Goal: Use online tool/utility

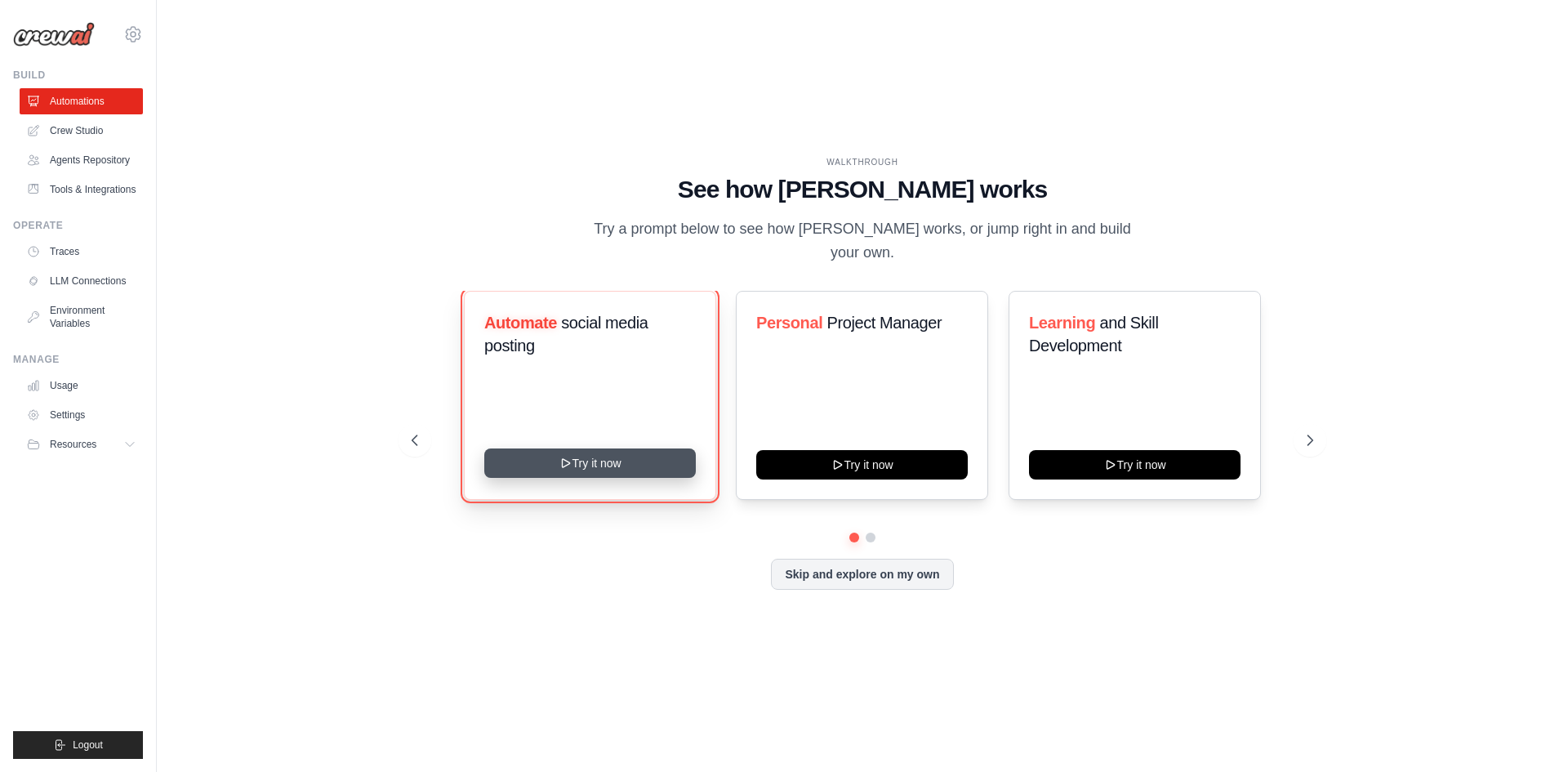
click at [655, 457] on button "Try it now" at bounding box center [590, 462] width 212 height 29
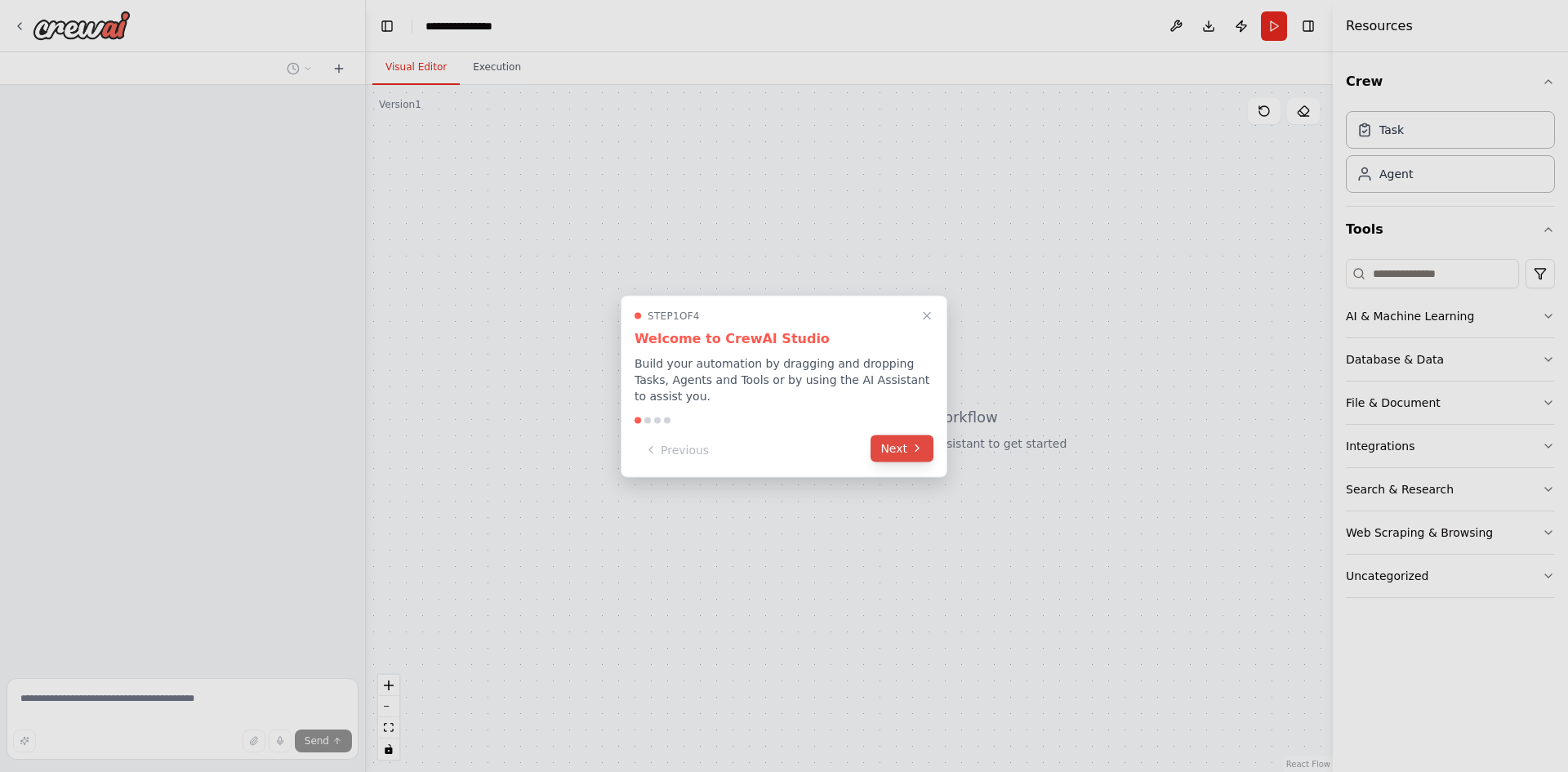
click at [892, 444] on button "Next" at bounding box center [902, 447] width 63 height 27
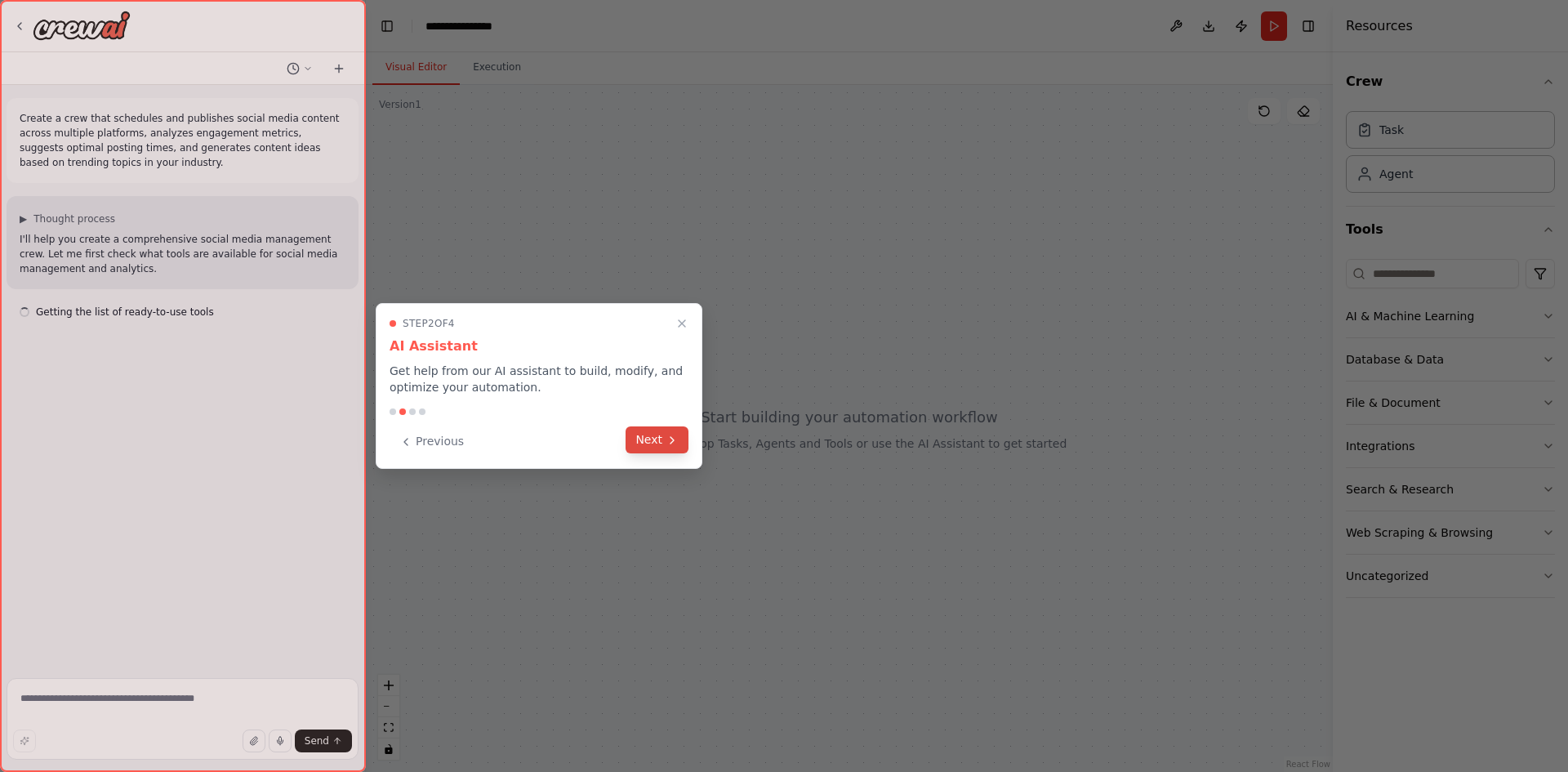
click at [685, 434] on button "Next" at bounding box center [657, 440] width 63 height 27
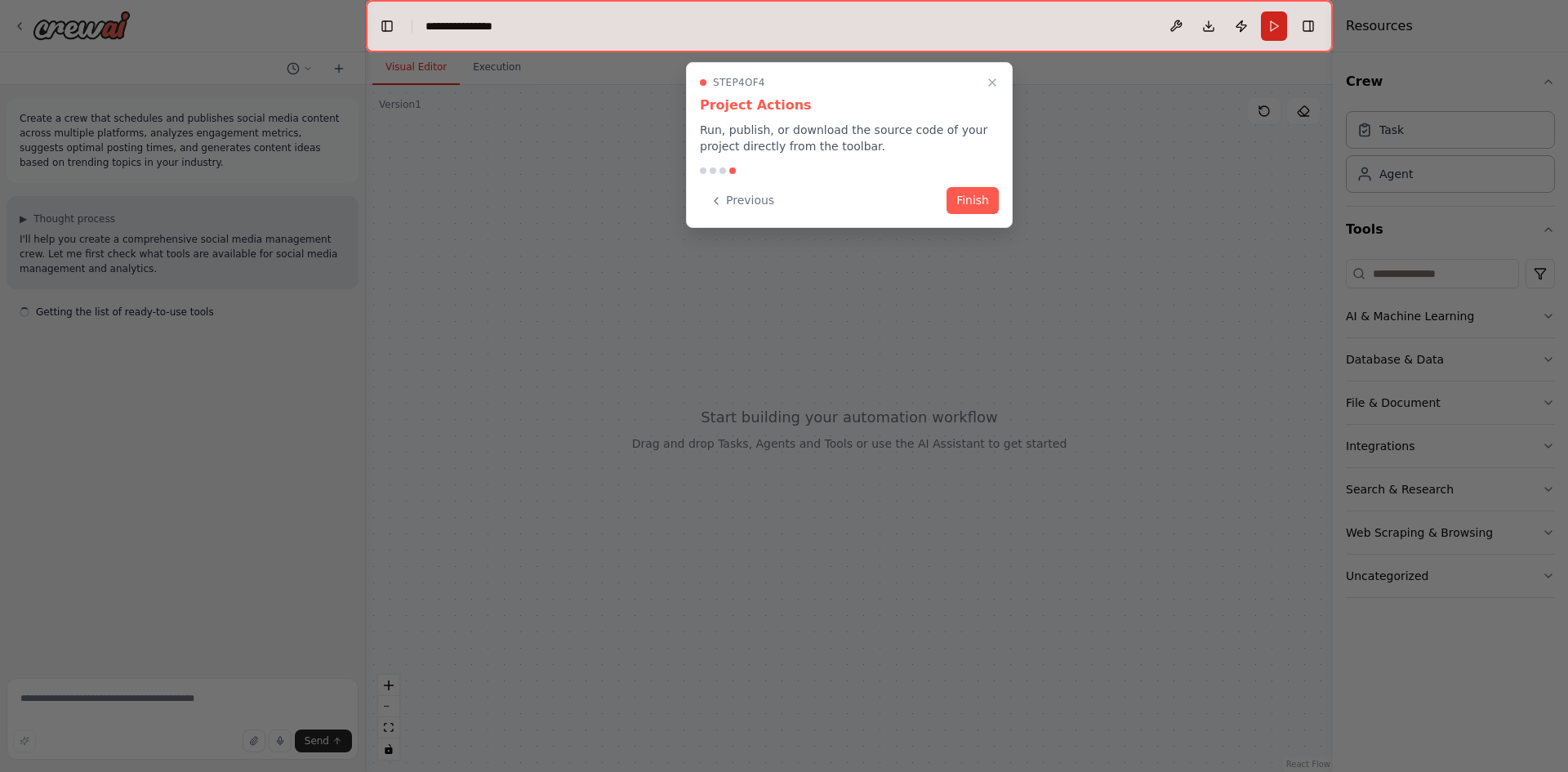
click at [669, 437] on div at bounding box center [784, 386] width 1568 height 772
click at [987, 204] on button "Finish" at bounding box center [973, 198] width 52 height 27
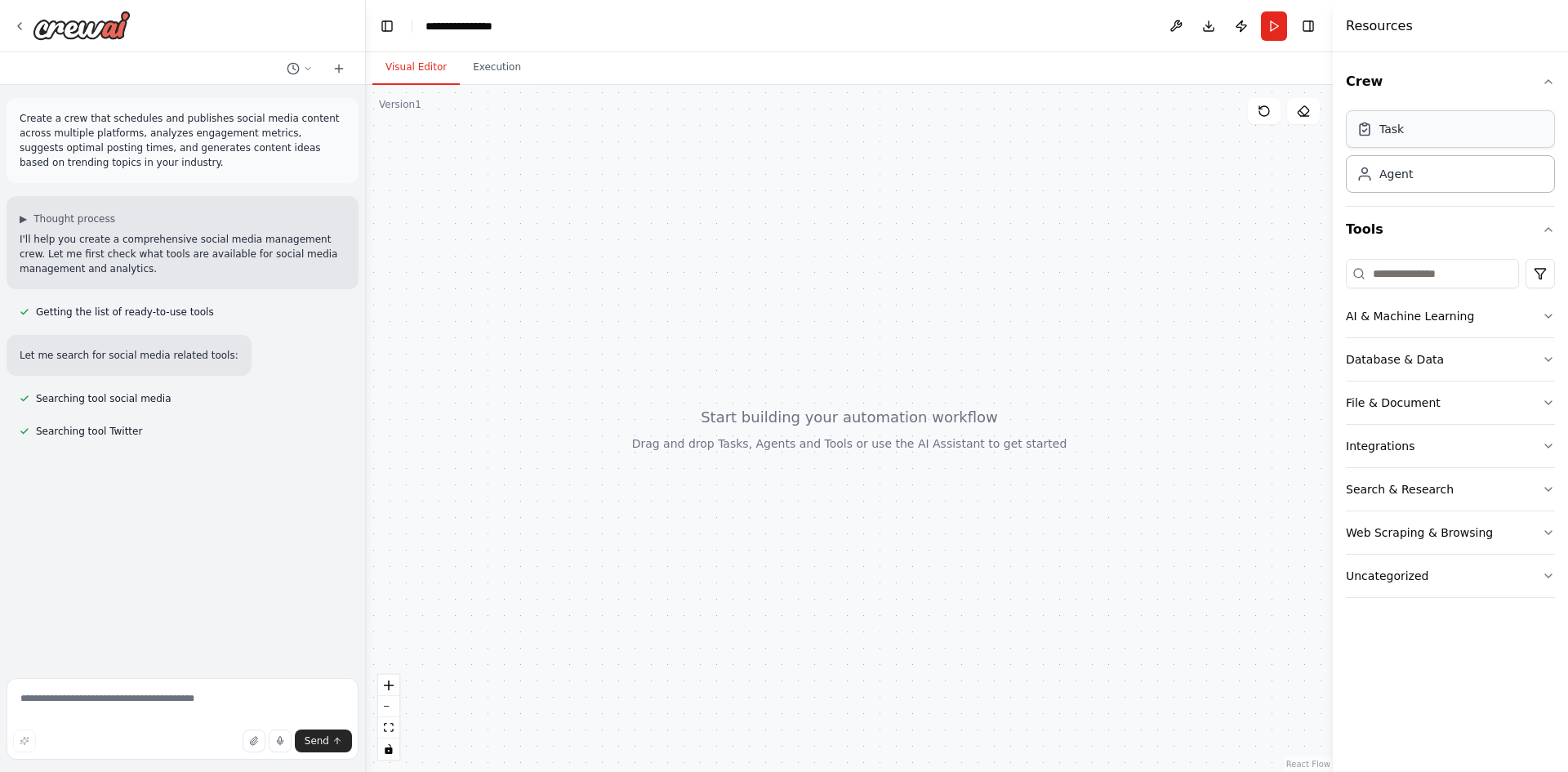
click at [1429, 148] on div "Task" at bounding box center [1450, 129] width 209 height 38
click at [1429, 139] on div "Task" at bounding box center [1450, 129] width 209 height 38
click at [1421, 276] on input at bounding box center [1432, 273] width 173 height 29
click at [1463, 323] on div "AI & Machine Learning" at bounding box center [1409, 315] width 128 height 16
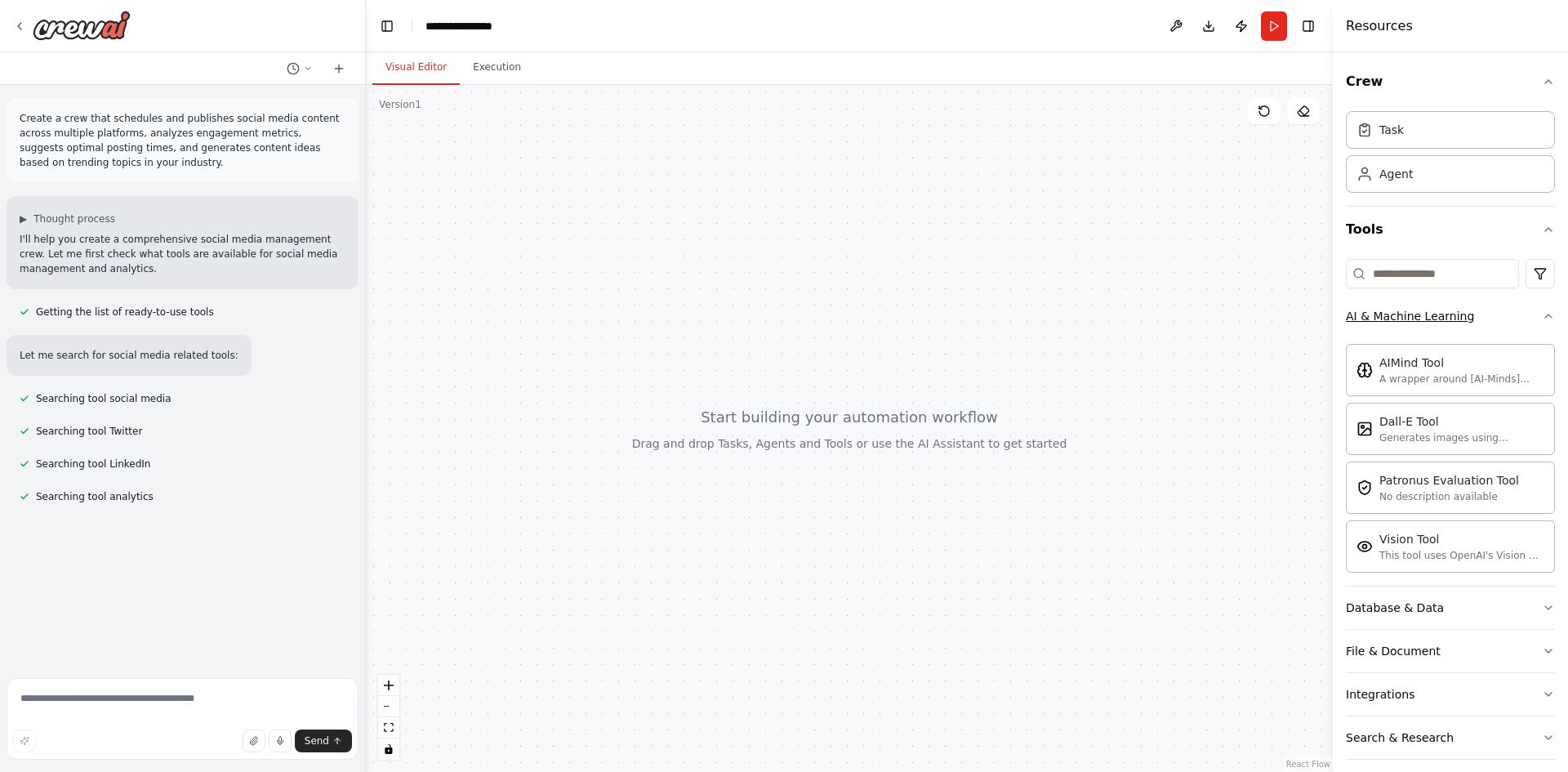
click at [1499, 316] on button "AI & Machine Learning" at bounding box center [1450, 315] width 209 height 43
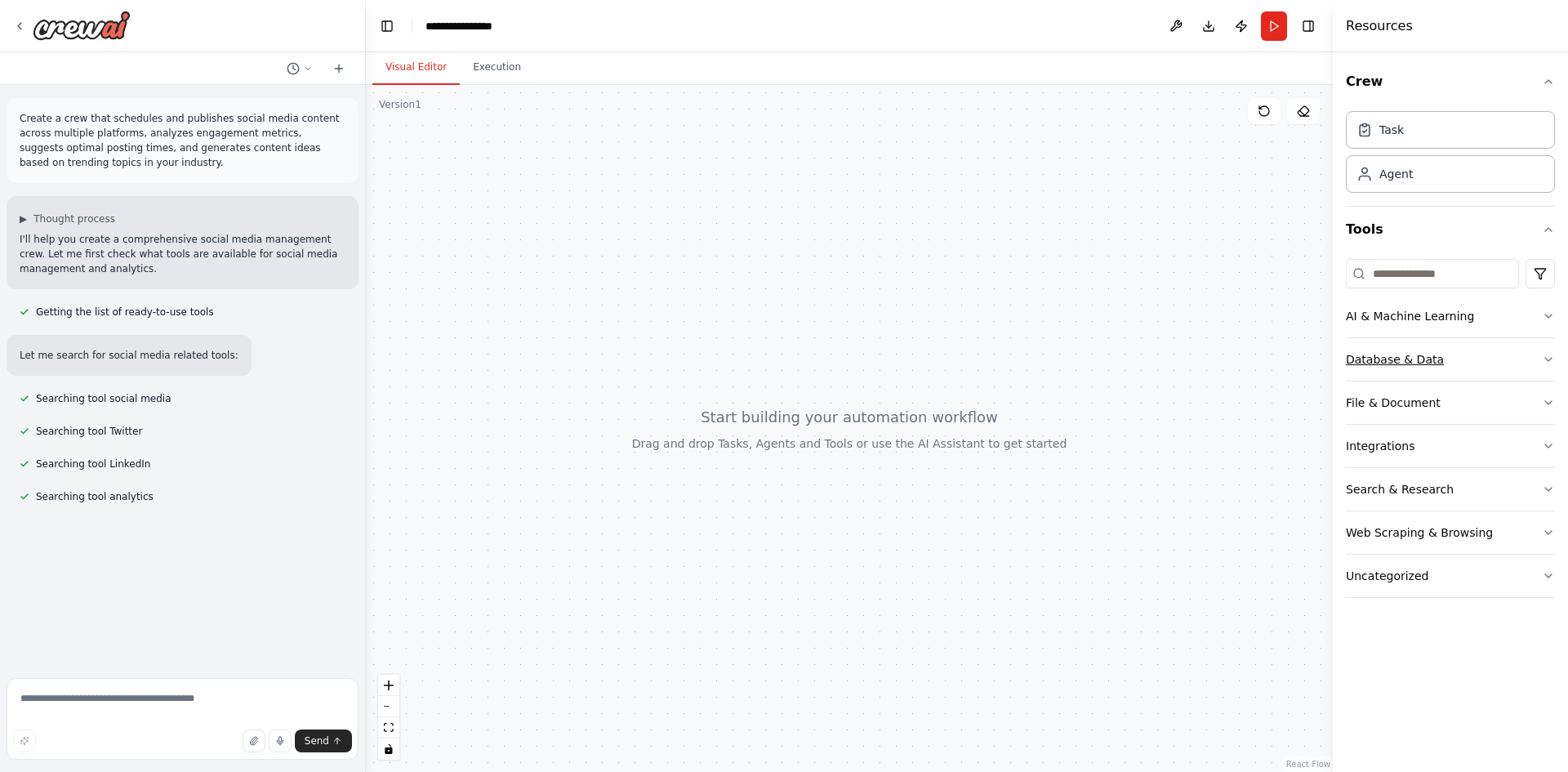
click at [1474, 358] on button "Database & Data" at bounding box center [1450, 359] width 209 height 43
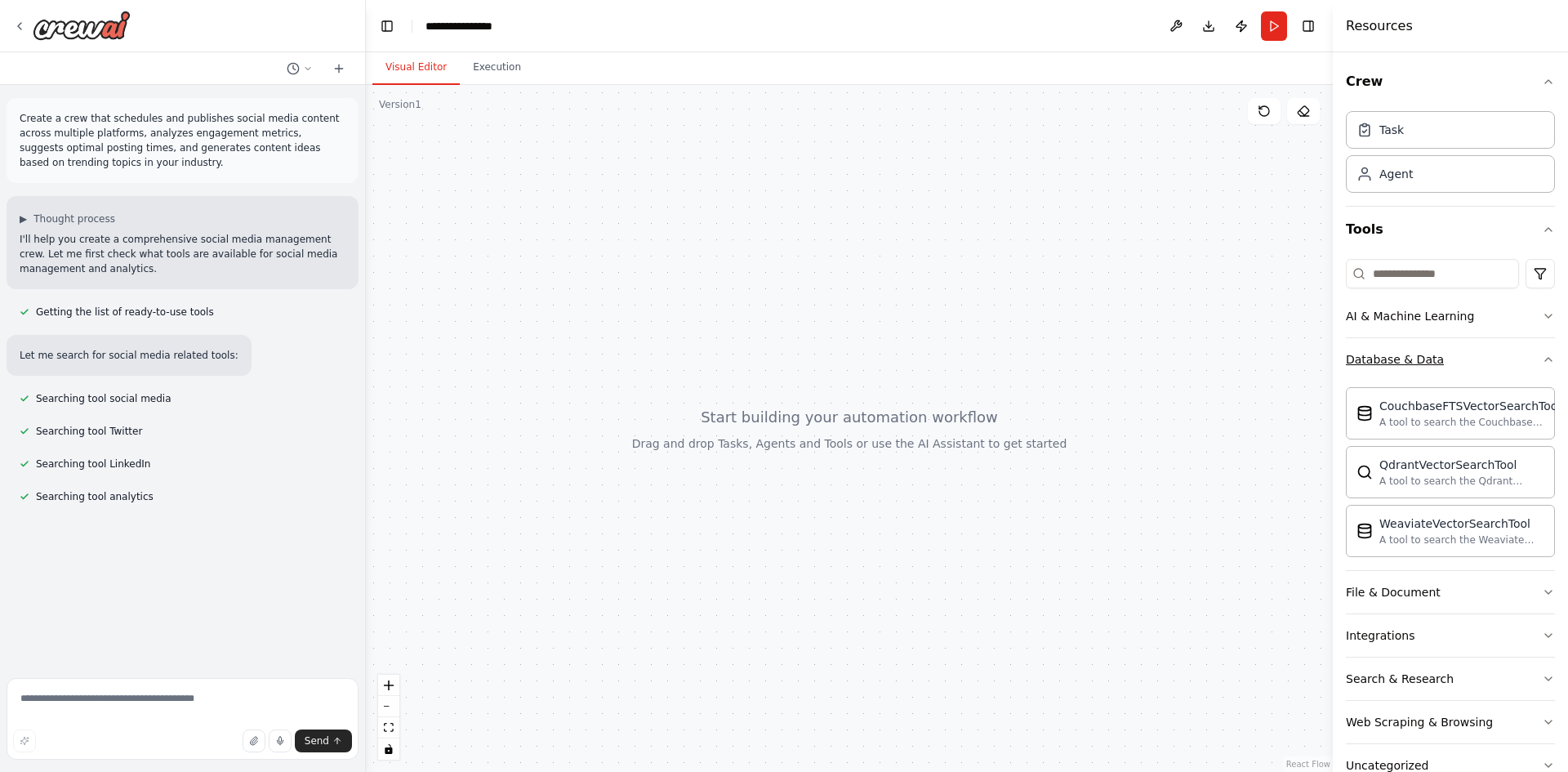
click at [1474, 358] on button "Database & Data" at bounding box center [1450, 359] width 209 height 43
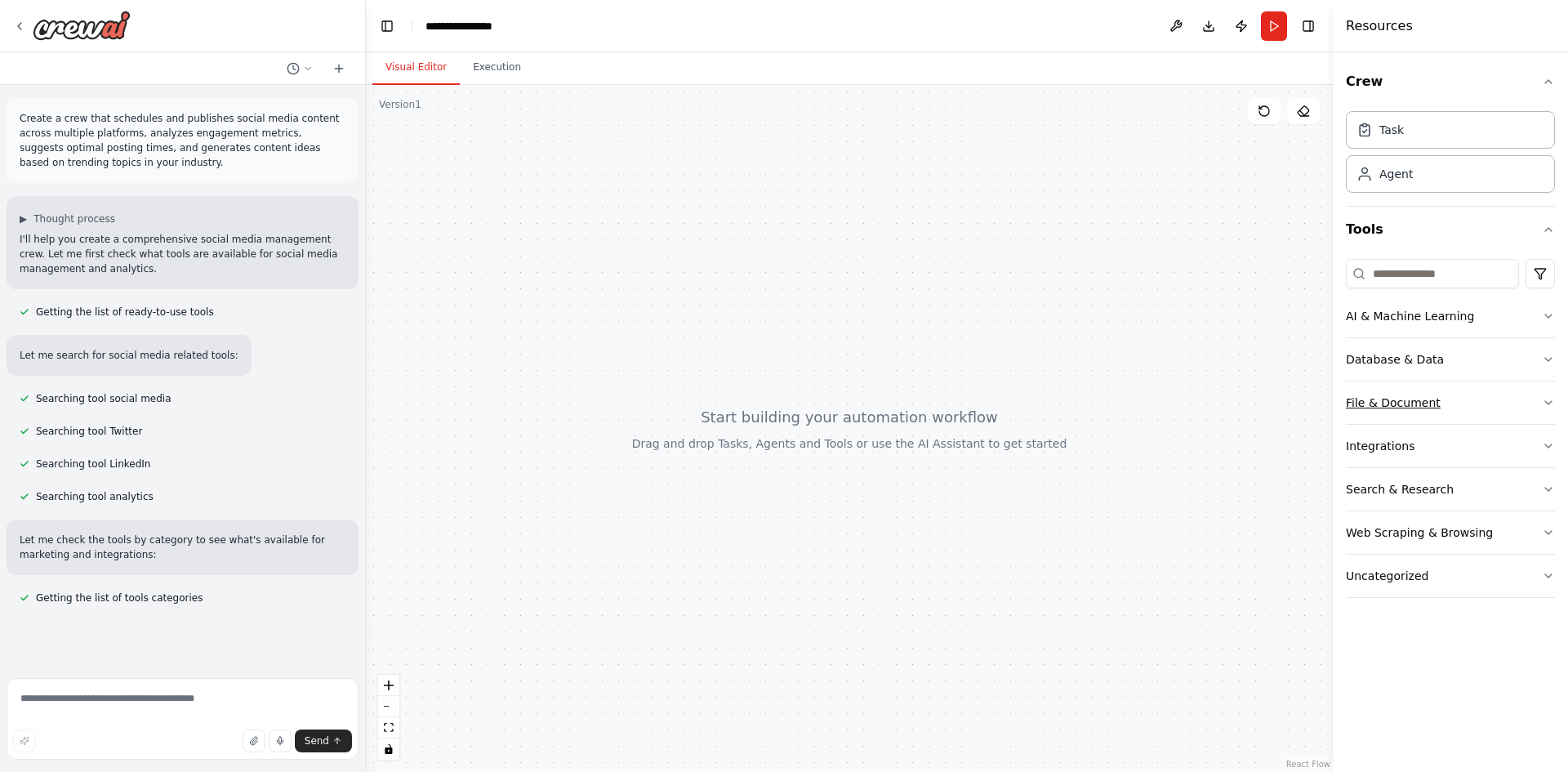
click at [1465, 399] on button "File & Document" at bounding box center [1450, 403] width 209 height 43
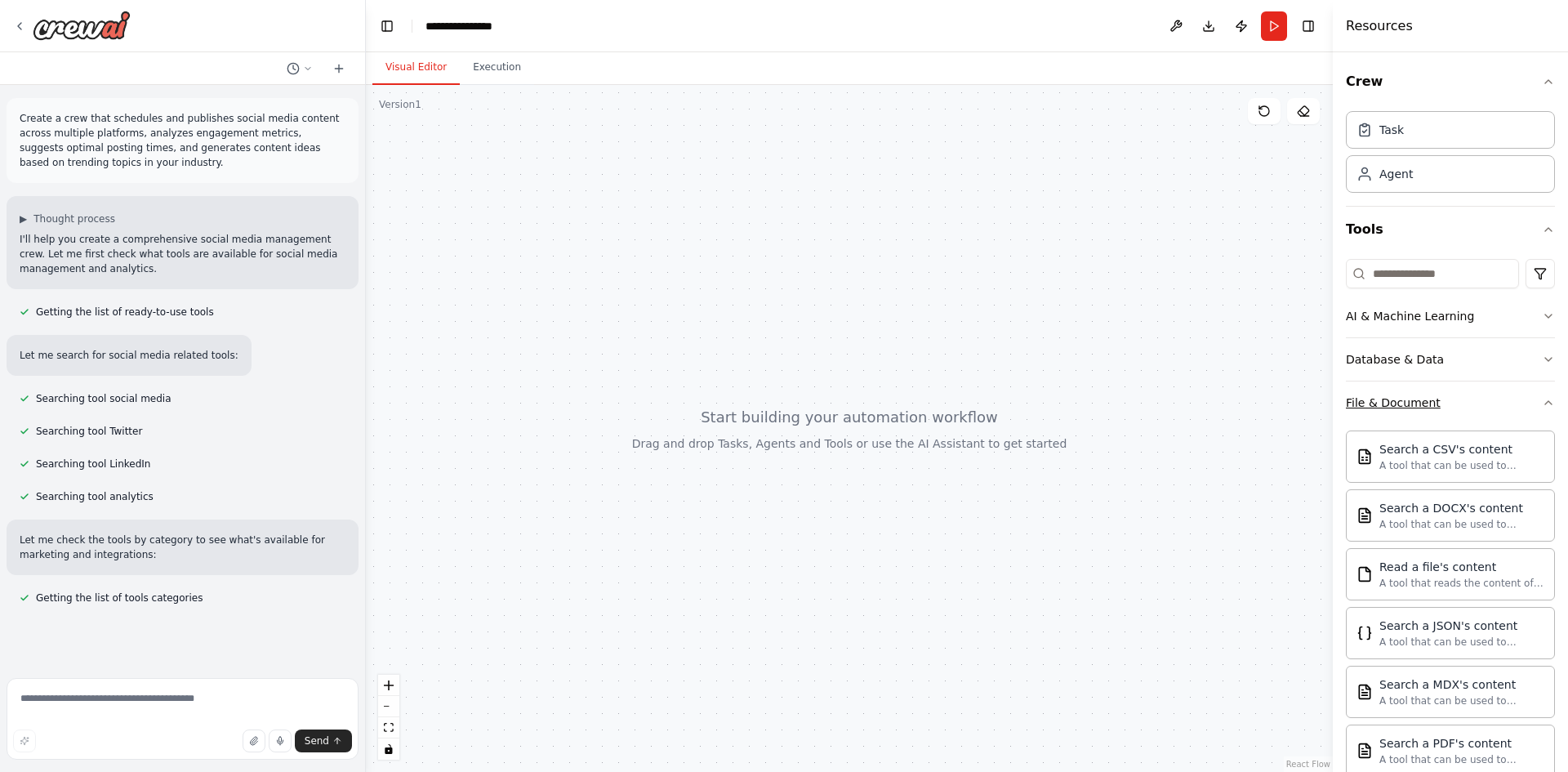
click at [1469, 399] on button "File & Document" at bounding box center [1450, 403] width 209 height 43
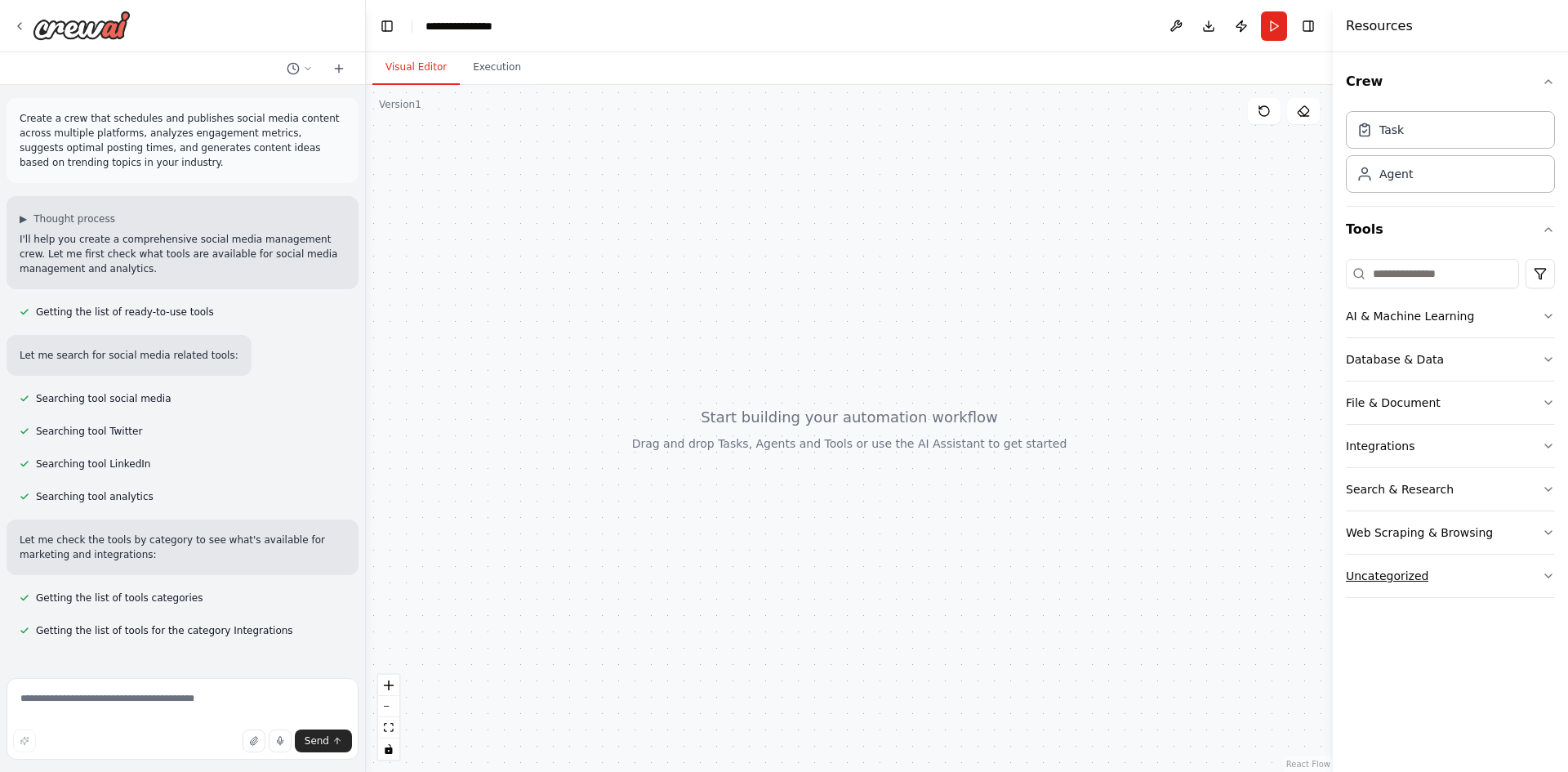
click at [1471, 574] on button "Uncategorized" at bounding box center [1450, 575] width 209 height 43
click at [1471, 575] on button "Uncategorized" at bounding box center [1450, 575] width 209 height 43
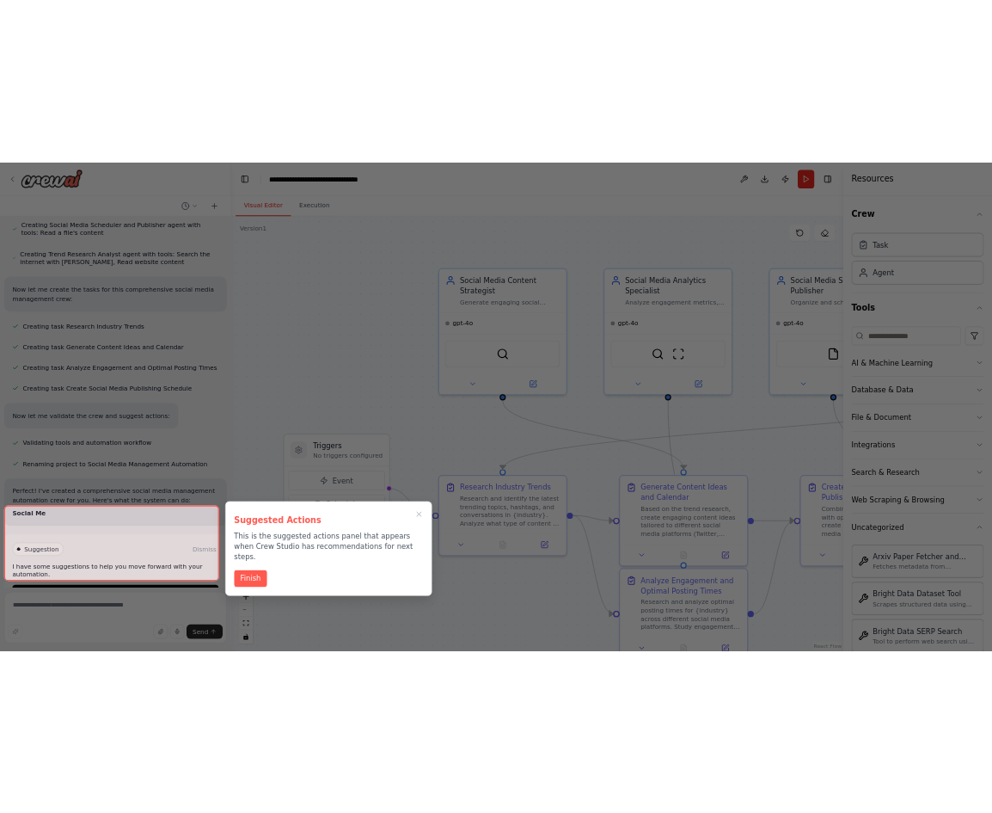
scroll to position [1201, 0]
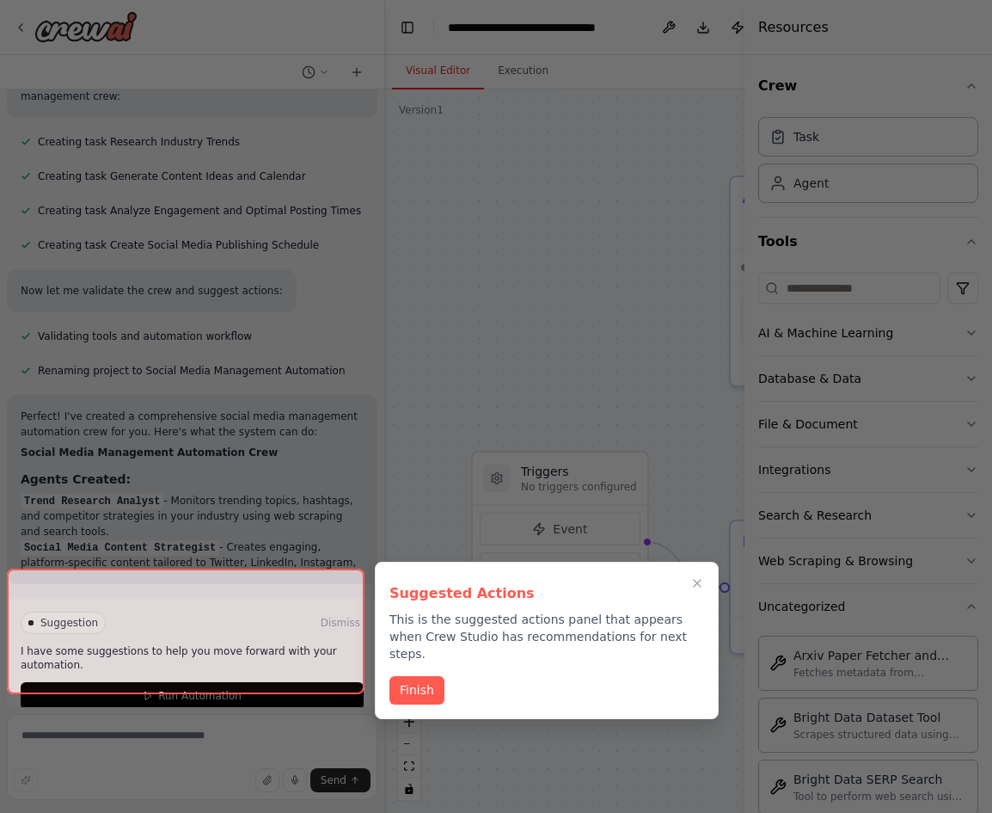
click at [423, 676] on button "Finish" at bounding box center [416, 690] width 55 height 28
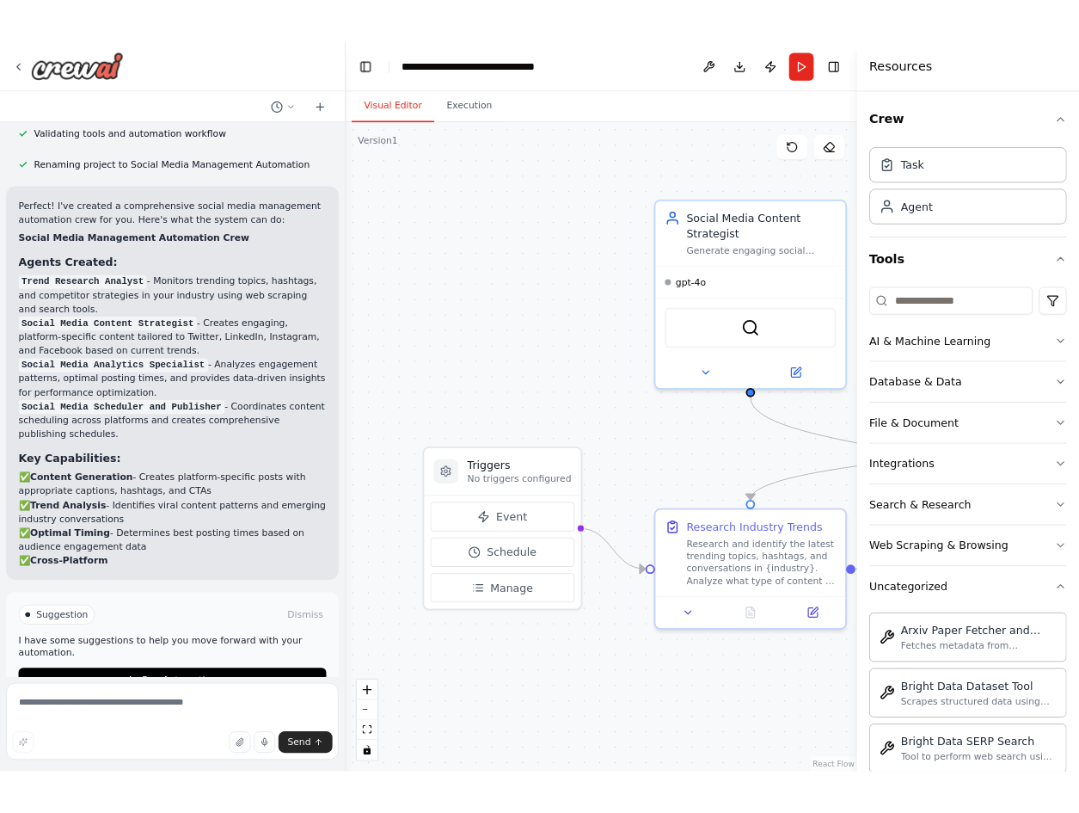
scroll to position [1561, 0]
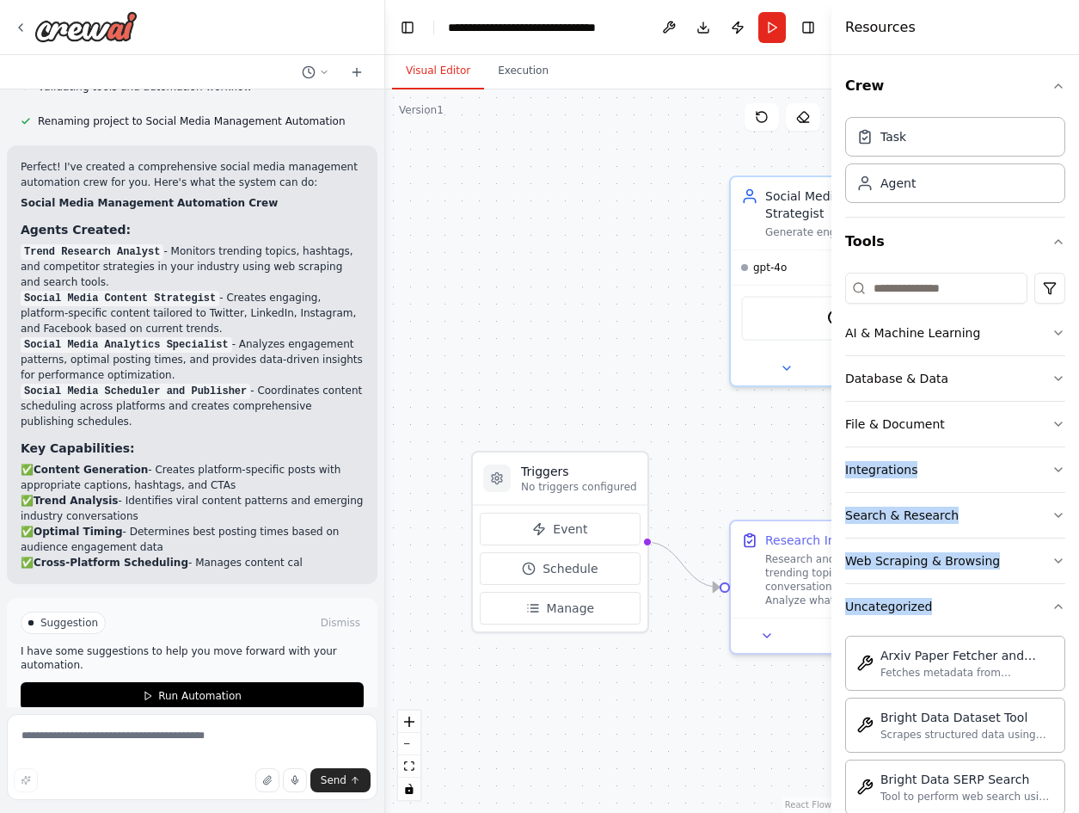
drag, startPoint x: 1004, startPoint y: 432, endPoint x: 829, endPoint y: 447, distance: 176.0
click at [831, 447] on div "Resources Crew Task Agent Tools AI & Machine Learning Database & Data File & Do…" at bounding box center [955, 406] width 248 height 813
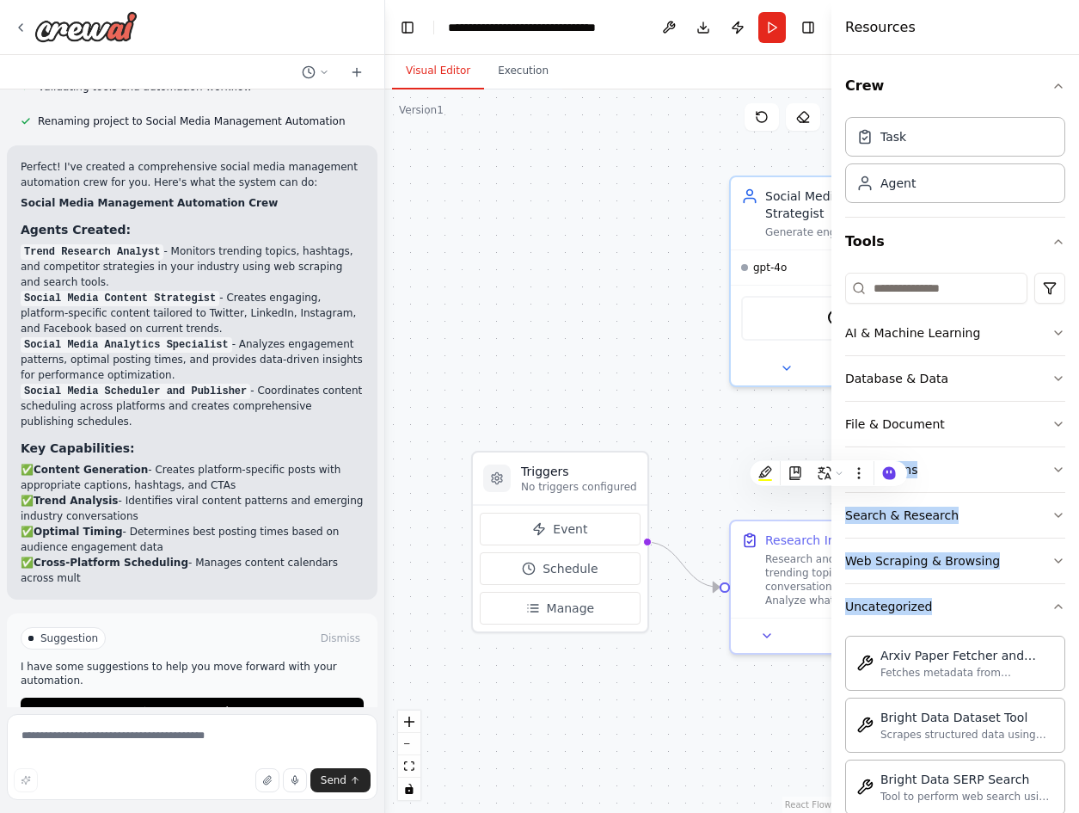
click at [829, 447] on button "Toggle Sidebar" at bounding box center [832, 406] width 14 height 813
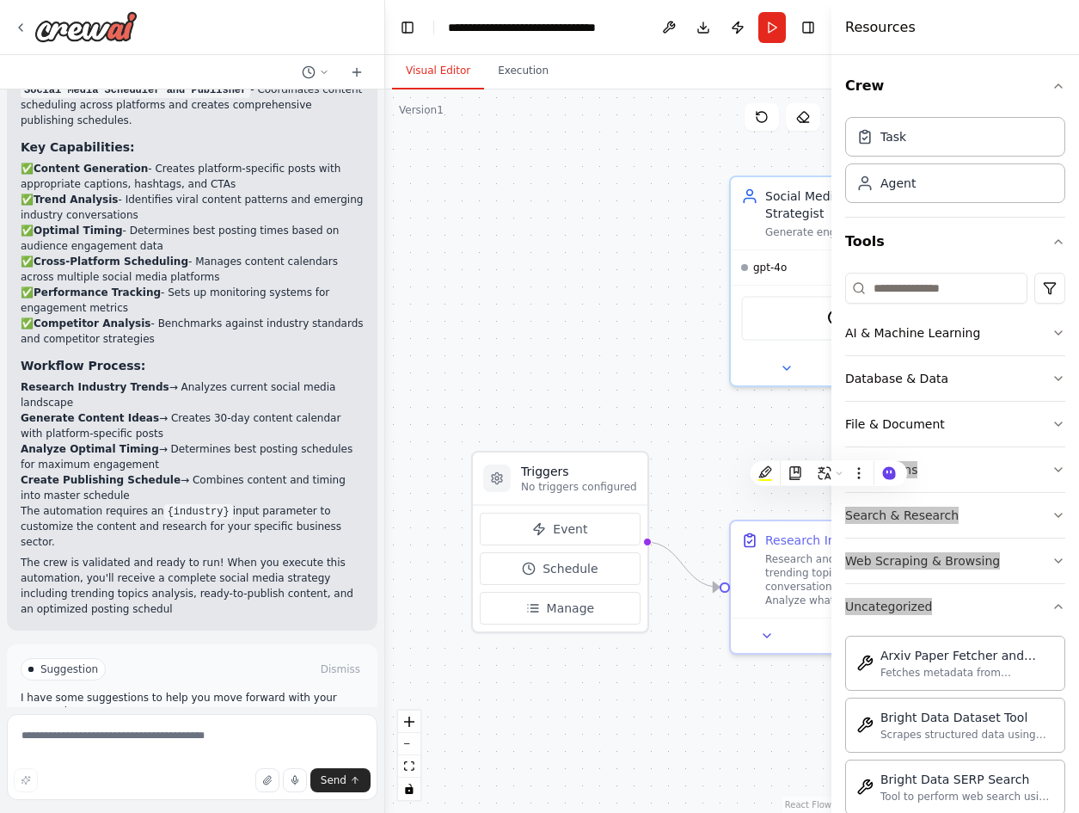
scroll to position [1877, 0]
